Goal: Task Accomplishment & Management: Manage account settings

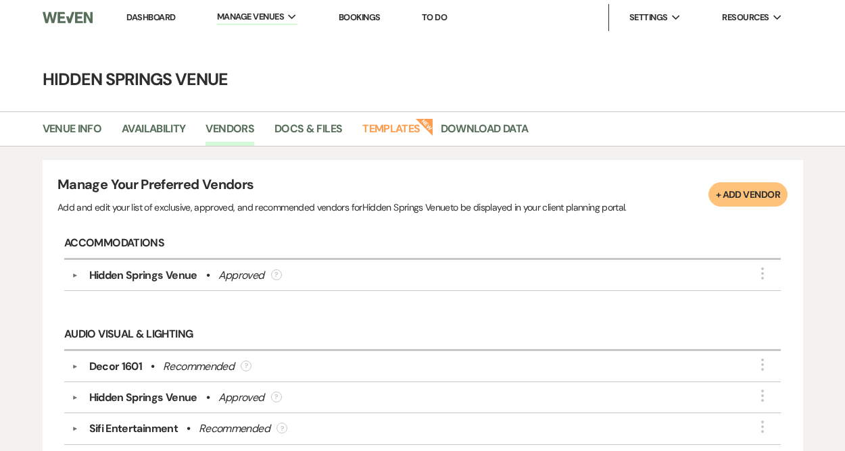
click at [143, 16] on link "Dashboard" at bounding box center [150, 16] width 49 height 11
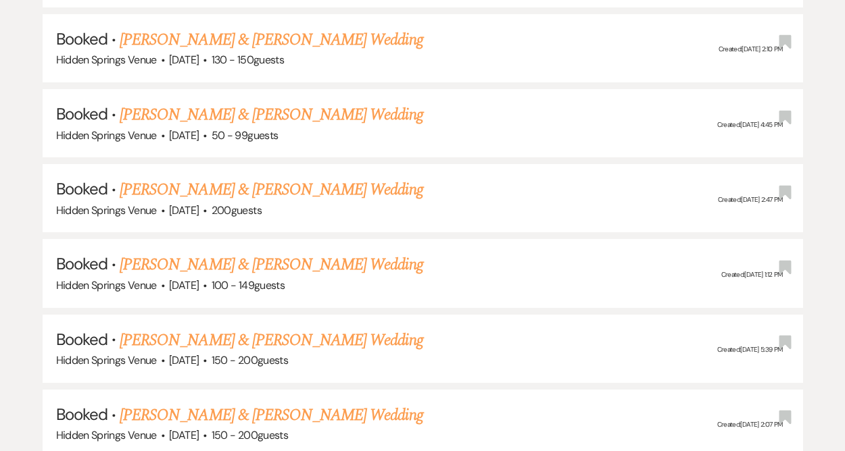
scroll to position [1874, 0]
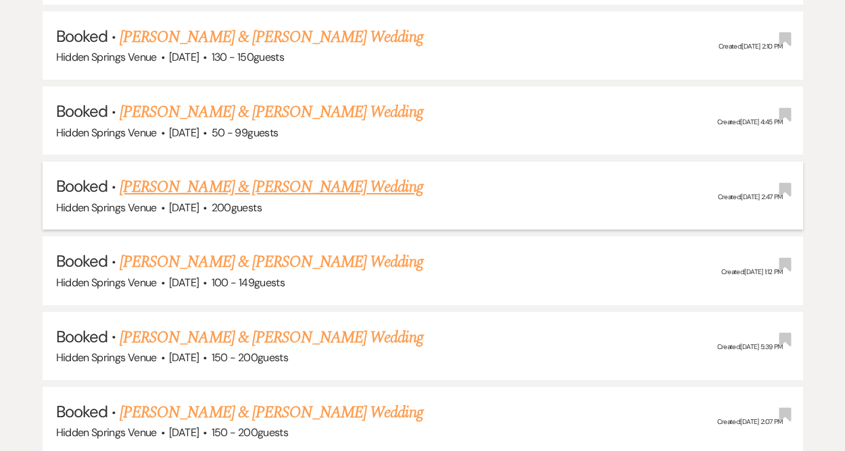
click at [260, 175] on link "[PERSON_NAME] & [PERSON_NAME] Wedding" at bounding box center [271, 187] width 303 height 24
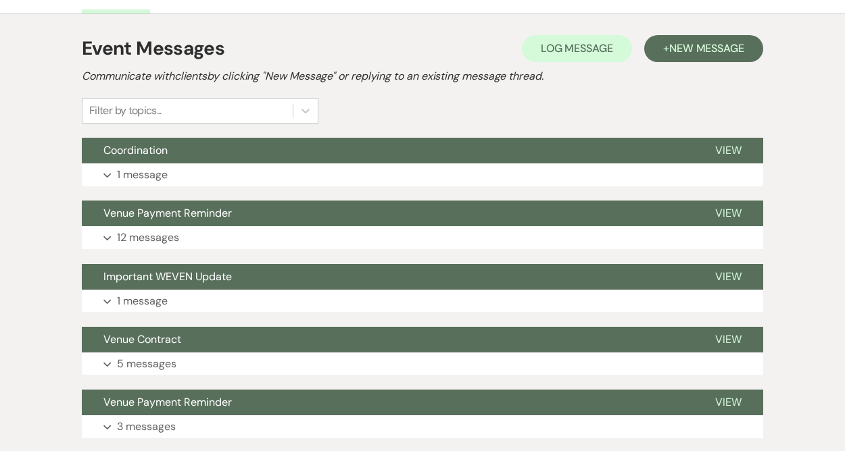
scroll to position [301, 0]
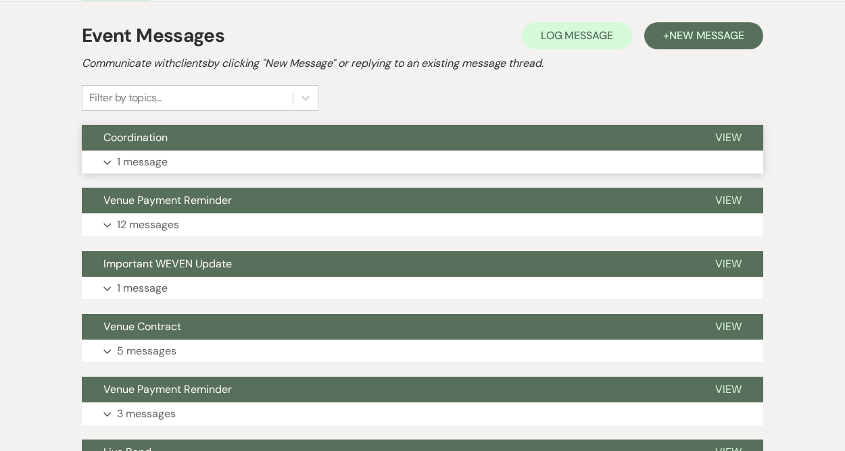
click at [179, 165] on button "Expand 1 message" at bounding box center [422, 162] width 681 height 23
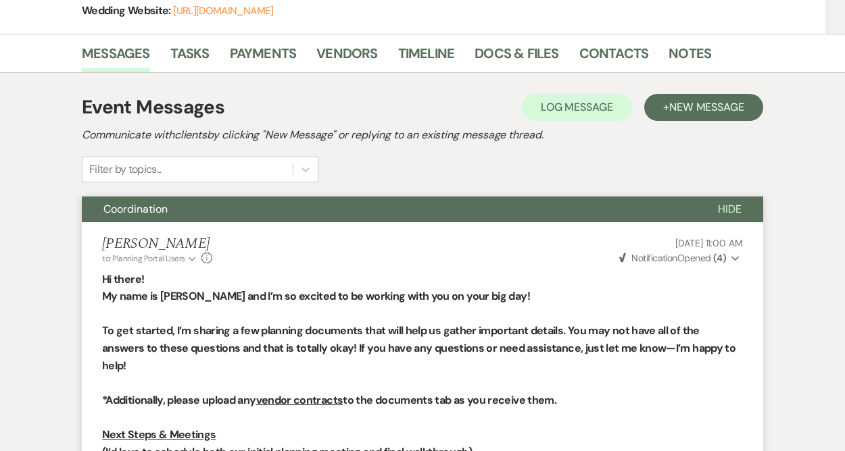
scroll to position [228, 0]
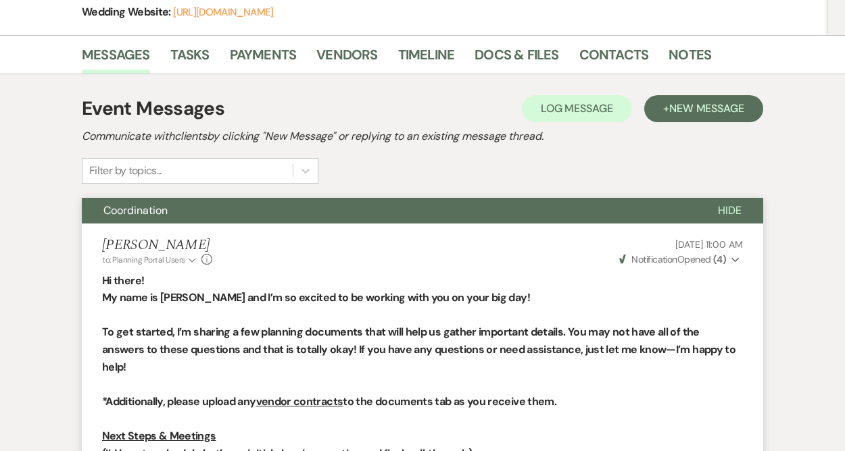
click at [730, 258] on button "Weven Check Notification Opened ( 4 ) Expand" at bounding box center [680, 260] width 126 height 14
click at [730, 258] on button "Weven Check Notification Opened ( 4 ) Collapse" at bounding box center [680, 260] width 126 height 14
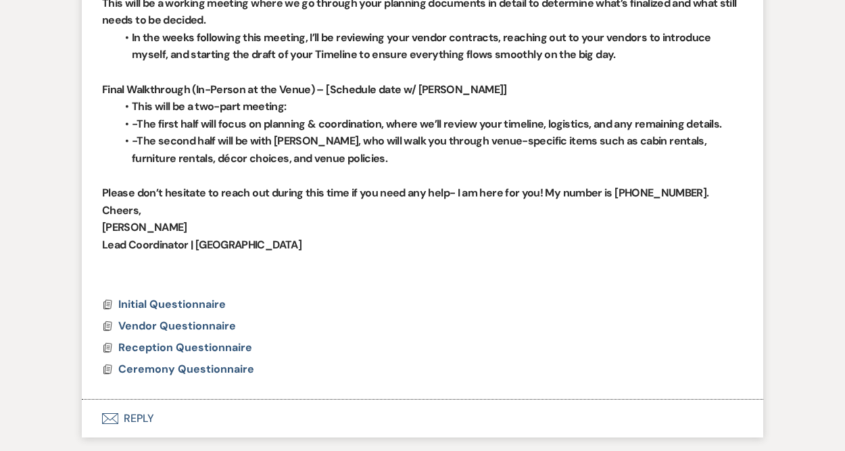
scroll to position [715, 0]
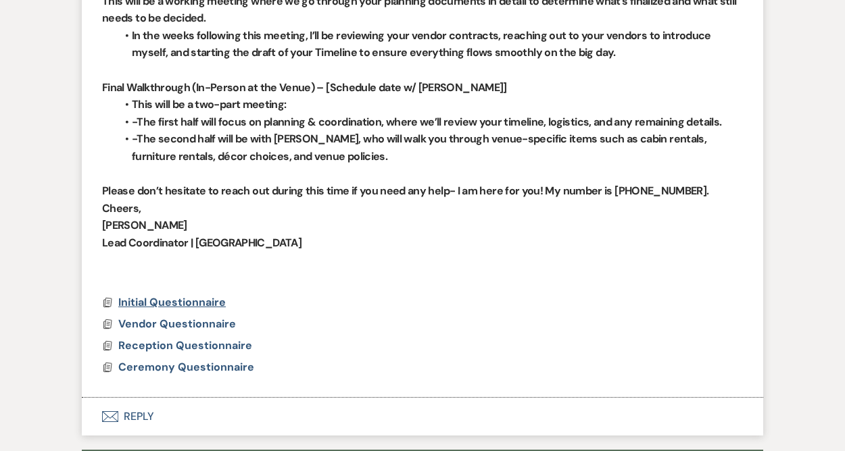
click at [188, 295] on span "Initial Questionnaire" at bounding box center [171, 302] width 107 height 14
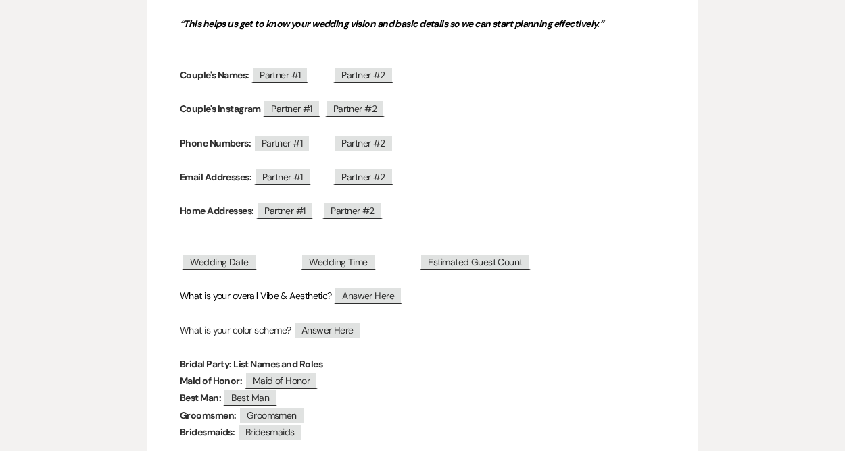
scroll to position [0, 0]
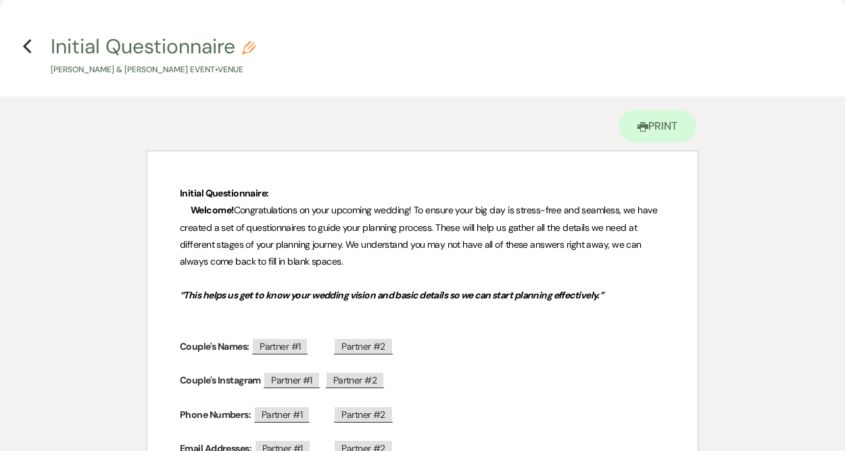
click at [112, 37] on button "Initial Questionnaire [PERSON_NAME] & [PERSON_NAME] Event • Venue" at bounding box center [153, 56] width 205 height 40
select select "46"
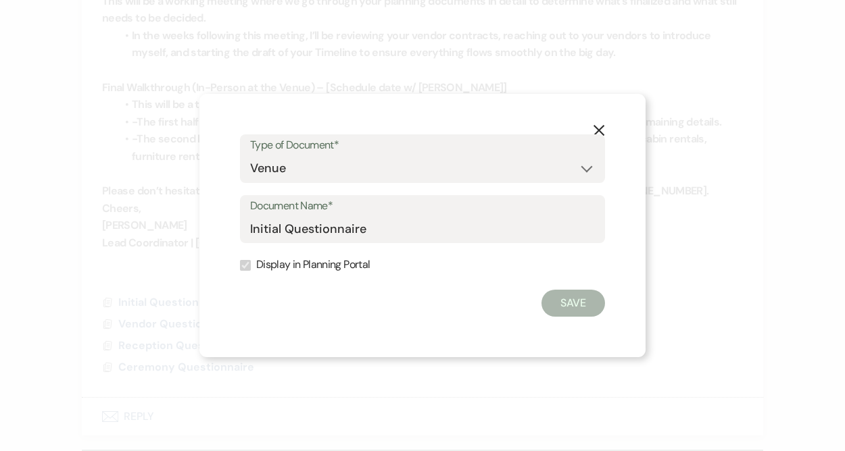
click at [603, 128] on icon "X" at bounding box center [599, 130] width 12 height 12
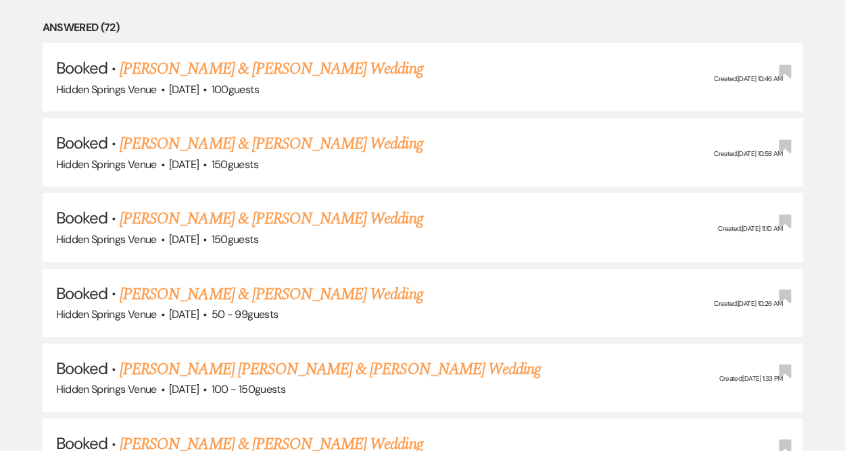
scroll to position [1874, 0]
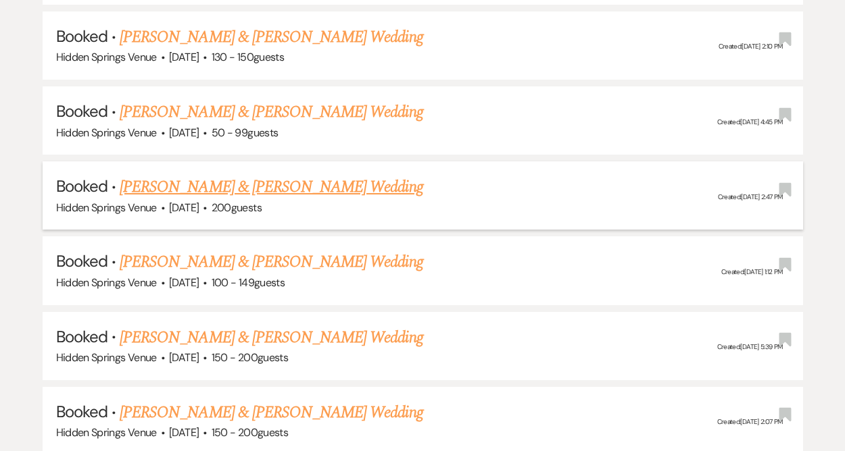
click at [185, 176] on link "[PERSON_NAME] & [PERSON_NAME] Wedding" at bounding box center [271, 187] width 303 height 24
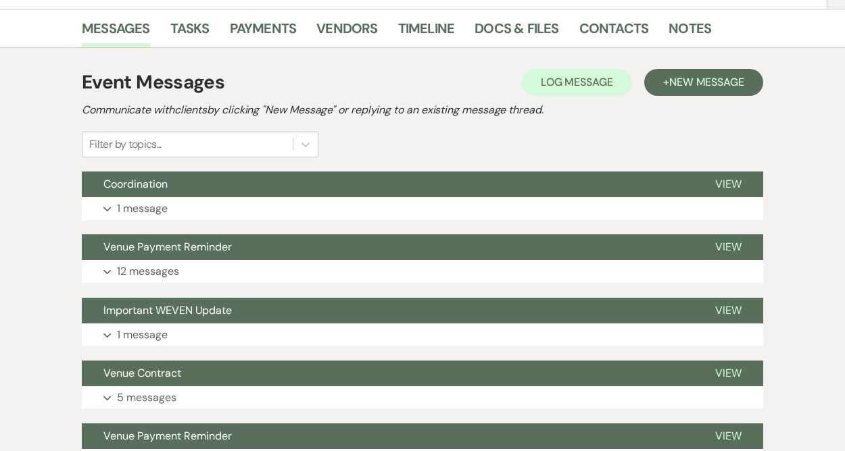
scroll to position [257, 0]
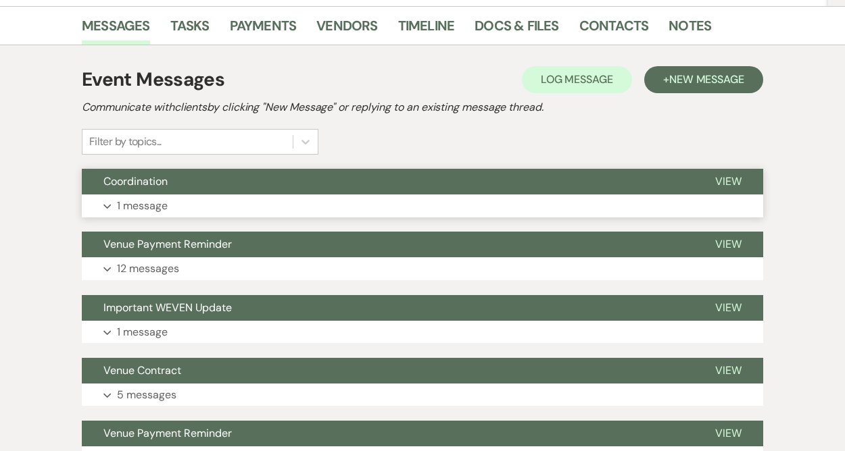
click at [283, 200] on button "Expand 1 message" at bounding box center [422, 206] width 681 height 23
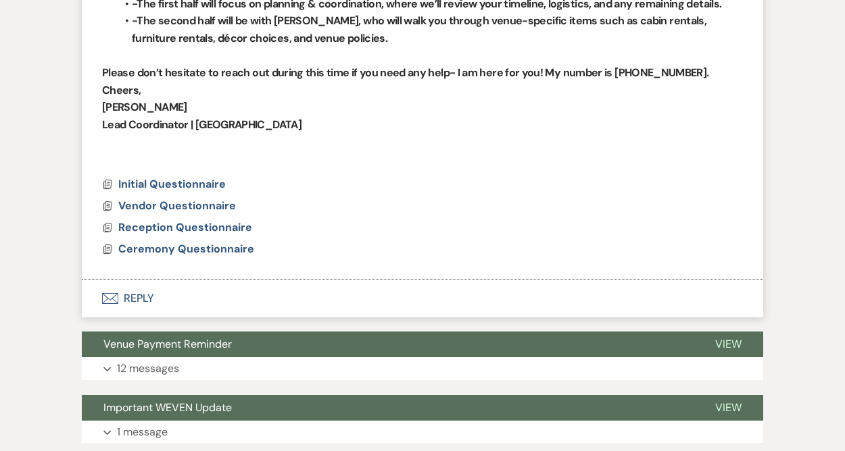
scroll to position [835, 0]
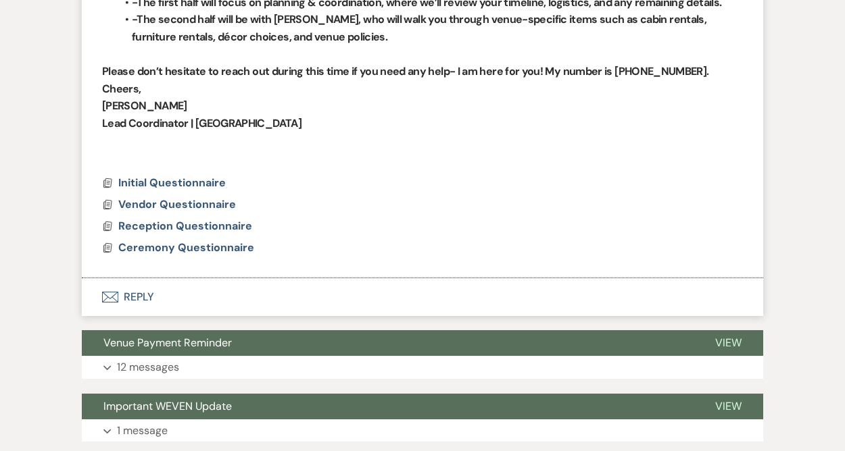
click at [140, 281] on button "Envelope Reply" at bounding box center [422, 297] width 681 height 38
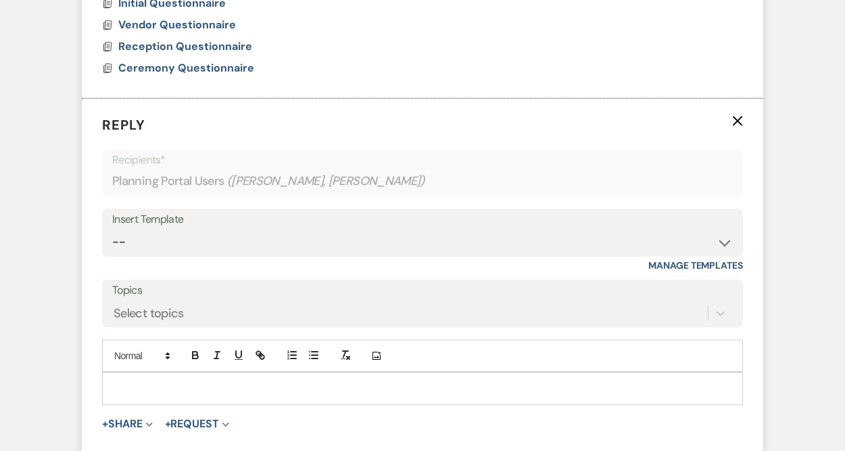
scroll to position [1034, 0]
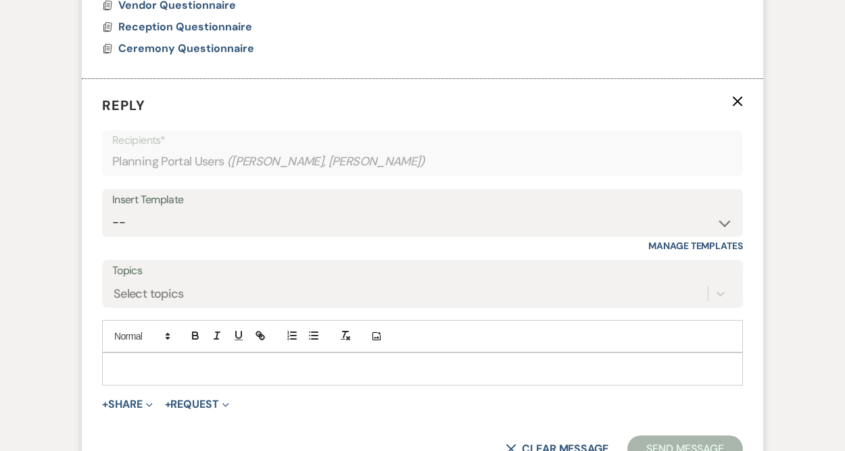
click at [137, 362] on p at bounding box center [422, 369] width 619 height 15
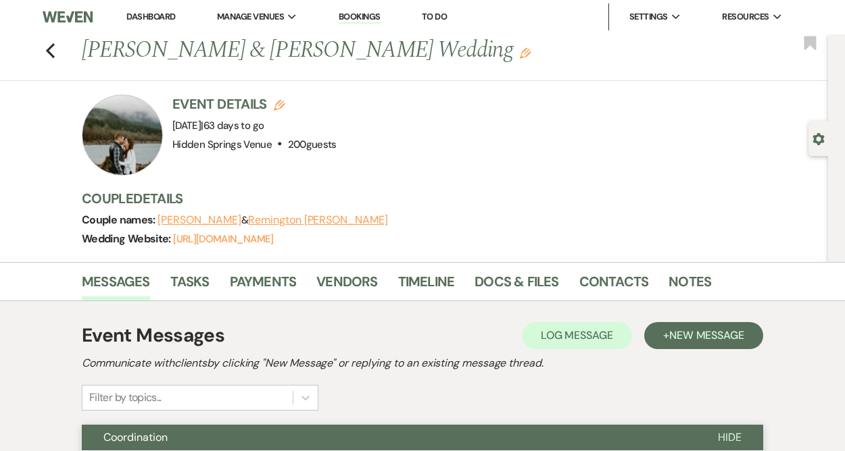
scroll to position [66, 0]
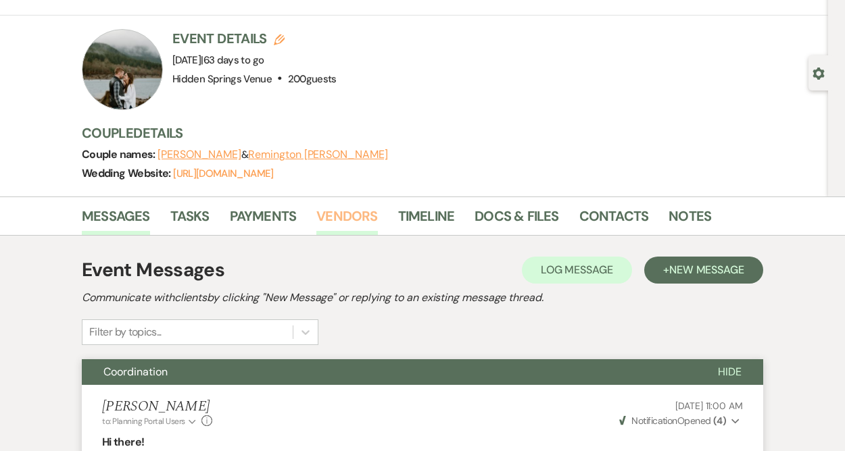
click at [367, 210] on link "Vendors" at bounding box center [346, 220] width 61 height 30
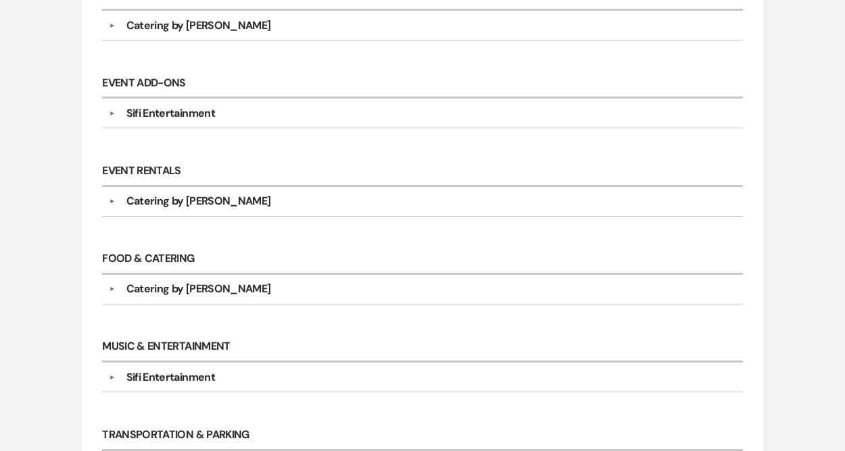
scroll to position [593, 0]
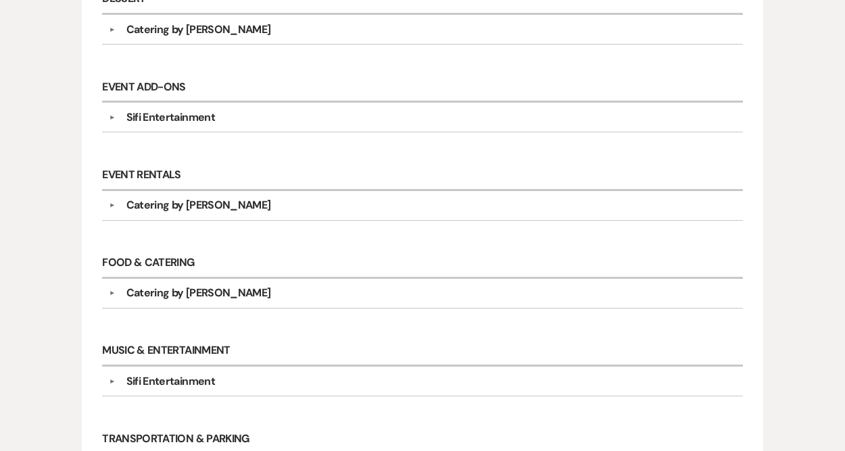
click at [187, 287] on div "Catering by [PERSON_NAME]" at bounding box center [198, 293] width 145 height 16
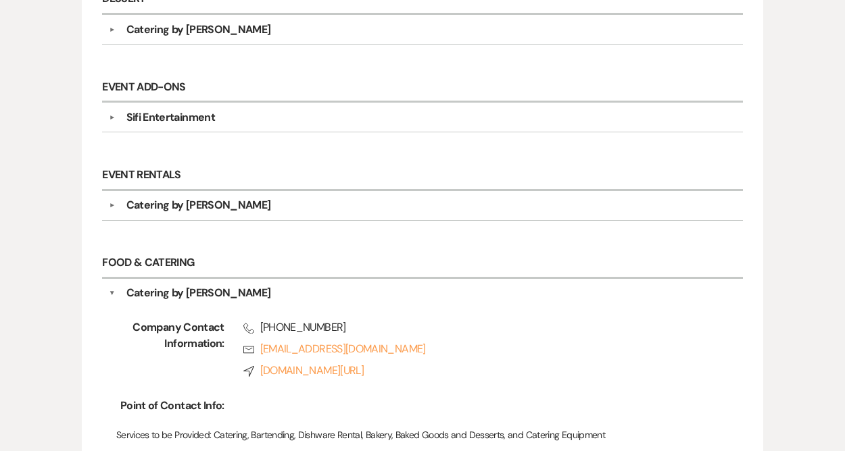
click at [187, 287] on div "Catering by [PERSON_NAME]" at bounding box center [198, 293] width 145 height 16
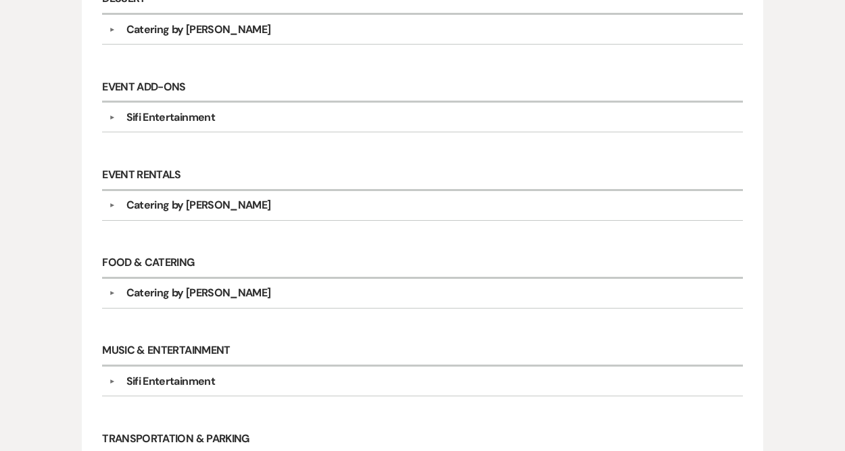
scroll to position [0, 0]
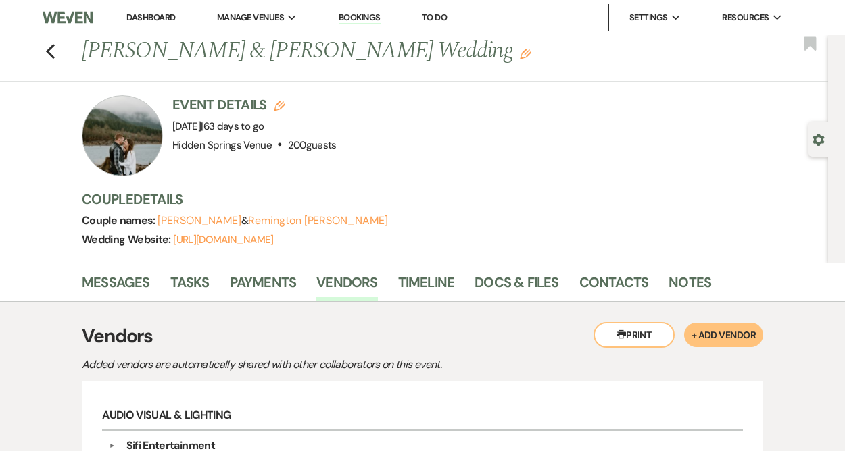
click at [157, 19] on link "Dashboard" at bounding box center [150, 16] width 49 height 11
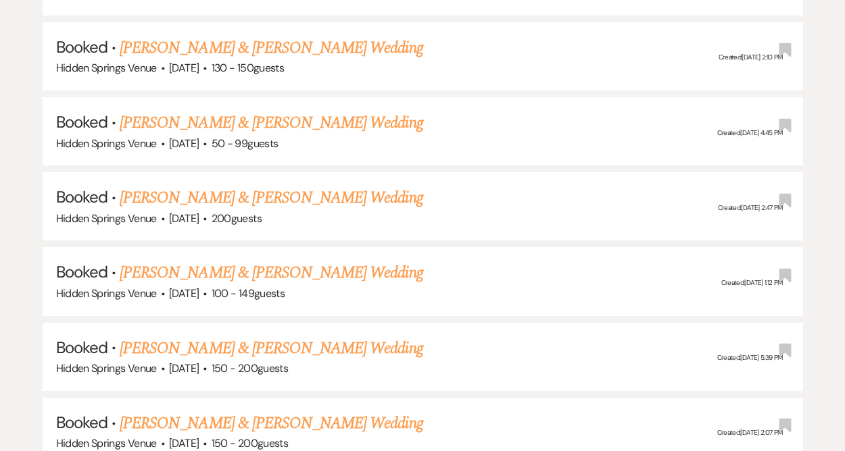
scroll to position [1871, 0]
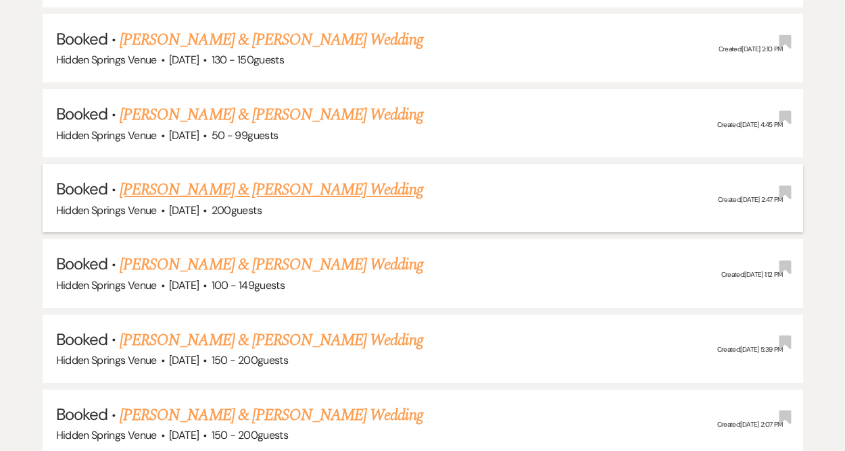
click at [232, 179] on link "[PERSON_NAME] & [PERSON_NAME] Wedding" at bounding box center [271, 190] width 303 height 24
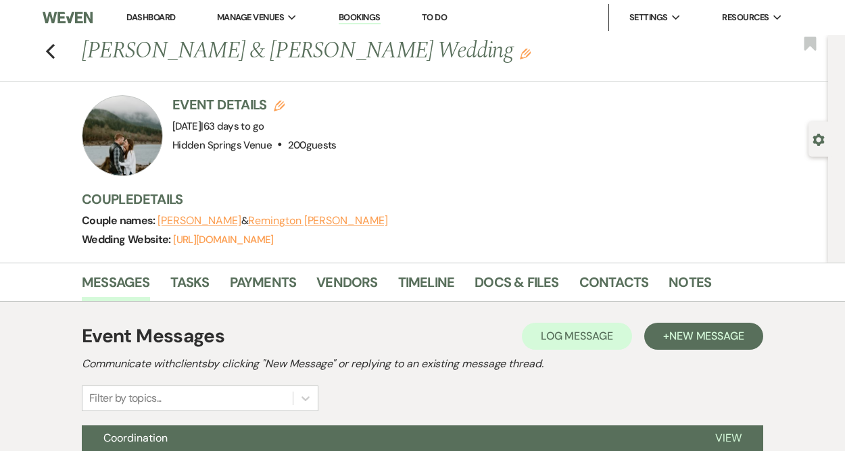
click at [195, 218] on button "[PERSON_NAME]" at bounding box center [199, 221] width 84 height 11
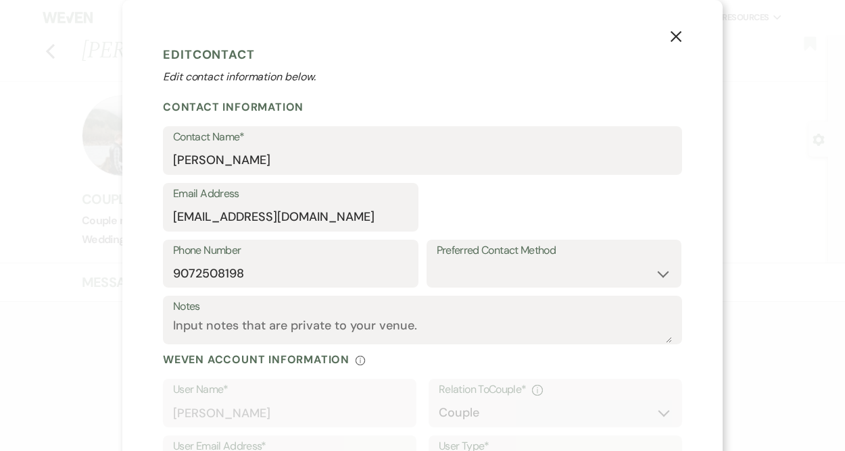
select select "1"
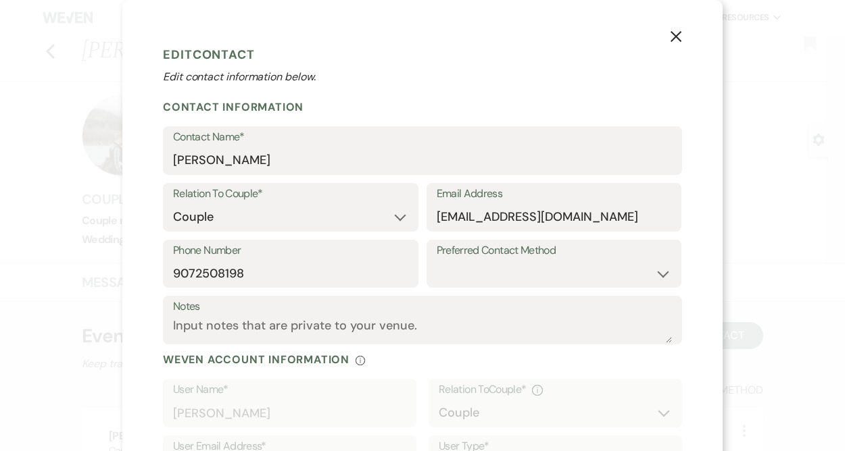
click at [684, 34] on button "X" at bounding box center [676, 36] width 20 height 24
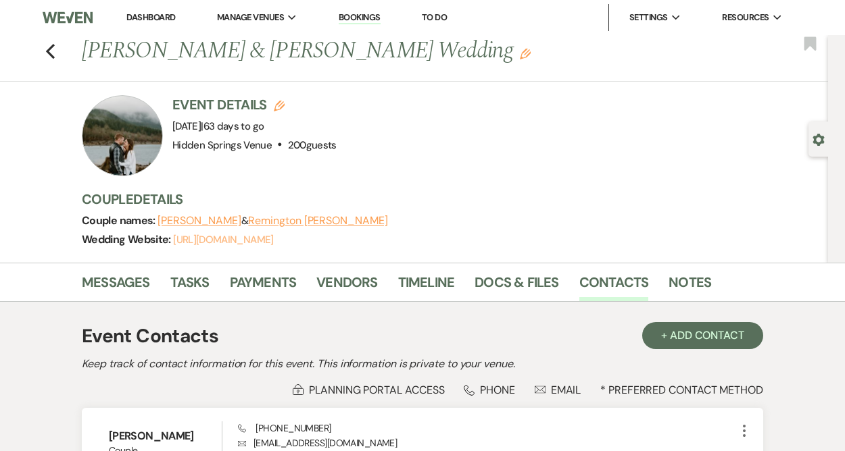
click at [273, 244] on link "[URL][DOMAIN_NAME]" at bounding box center [223, 240] width 100 height 14
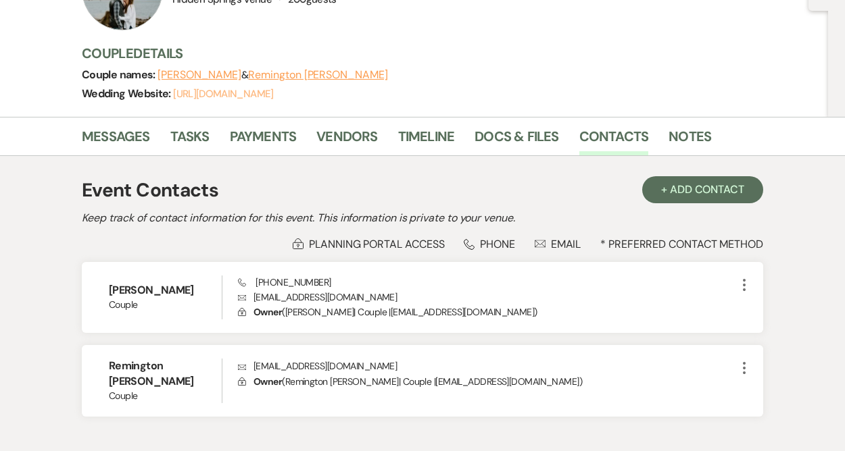
scroll to position [145, 0]
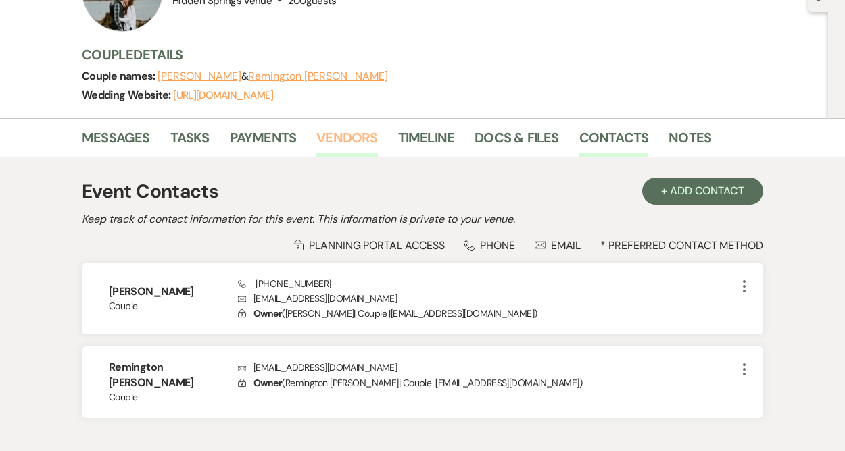
click at [372, 141] on link "Vendors" at bounding box center [346, 142] width 61 height 30
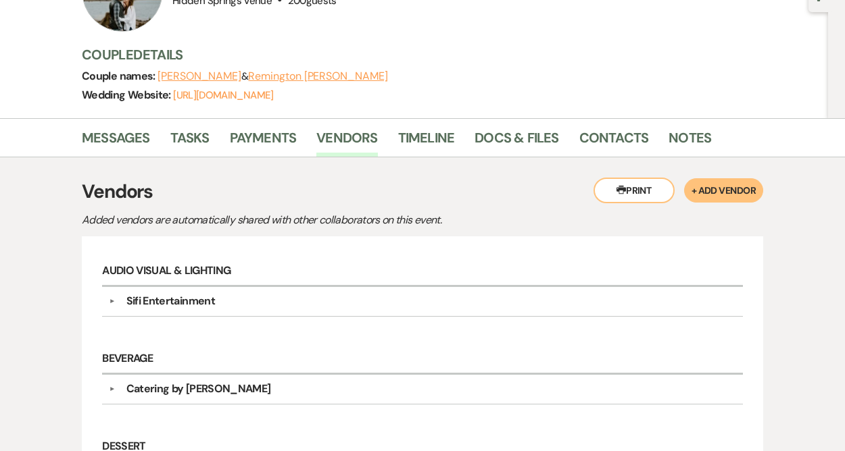
click at [226, 299] on div "Sifi Entertainment" at bounding box center [426, 301] width 621 height 16
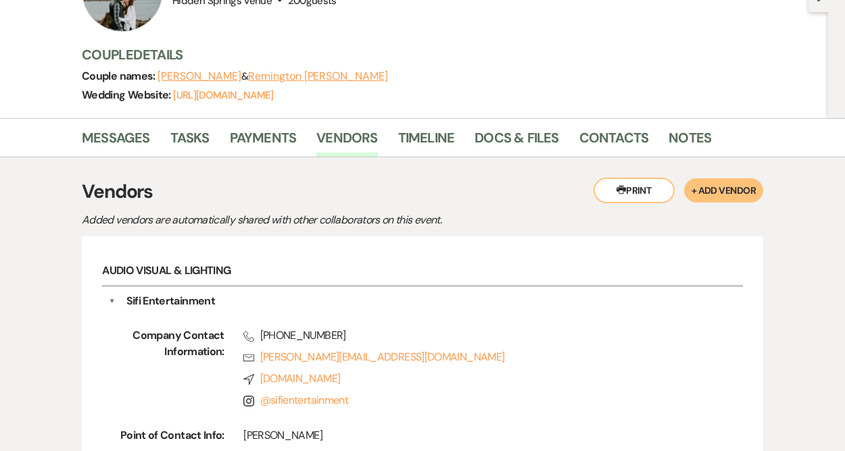
click at [226, 299] on div "Sifi Entertainment" at bounding box center [426, 301] width 621 height 16
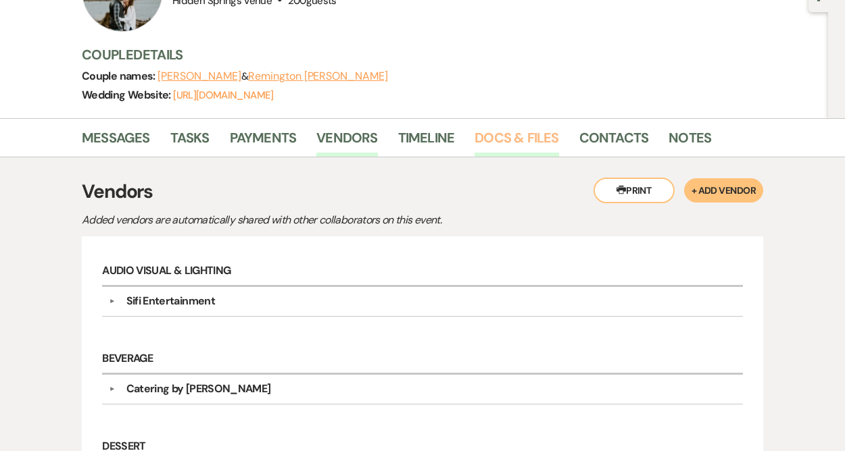
click at [514, 141] on link "Docs & Files" at bounding box center [516, 142] width 84 height 30
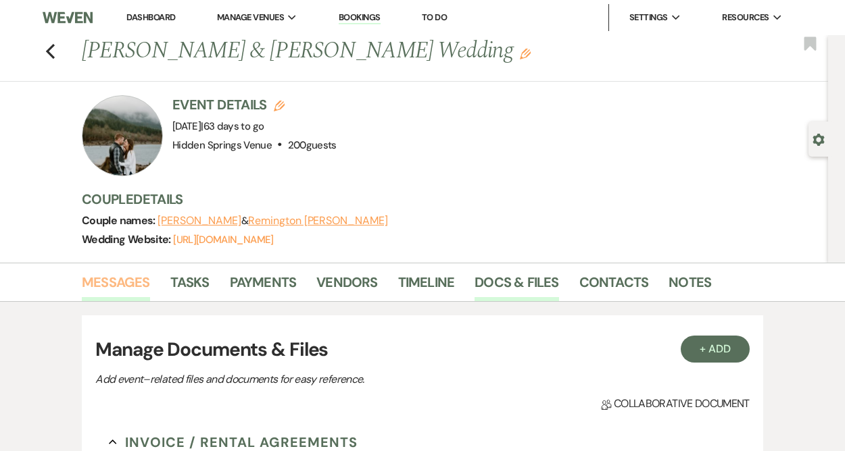
click at [117, 278] on link "Messages" at bounding box center [116, 287] width 68 height 30
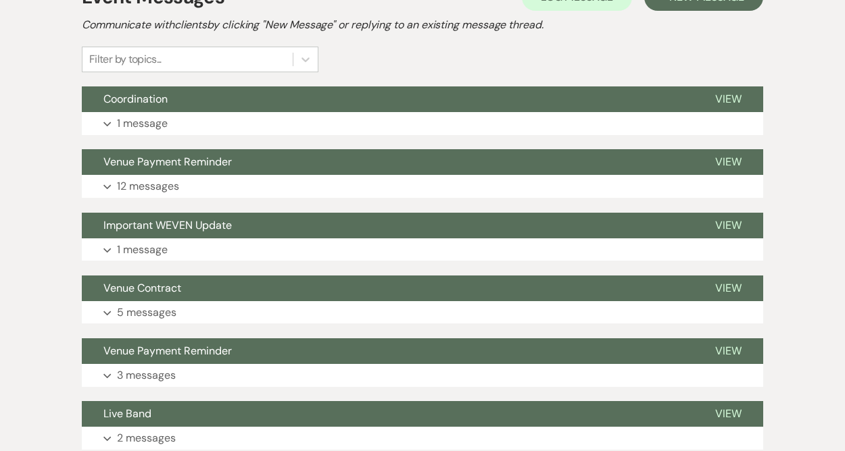
scroll to position [341, 0]
